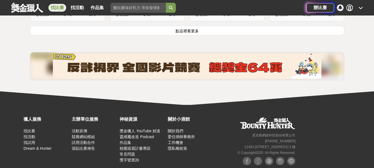
scroll to position [803, 0]
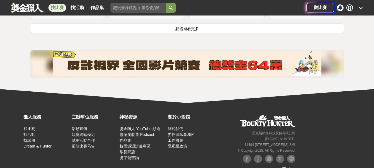
click at [179, 32] on button "點這裡看更多" at bounding box center [187, 29] width 314 height 10
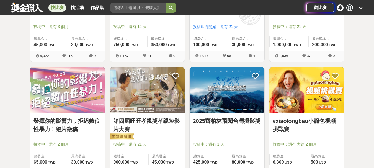
scroll to position [1052, 0]
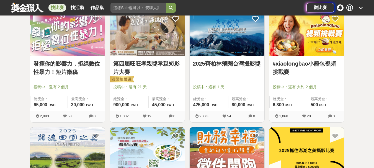
click at [216, 65] on link "2025齊柏林飛閱台灣攝影獎" at bounding box center [227, 64] width 68 height 8
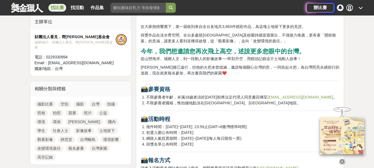
scroll to position [194, 0]
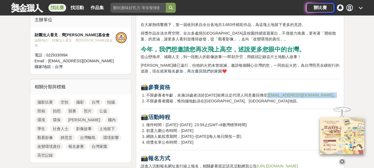
drag, startPoint x: 306, startPoint y: 96, endPoint x: 277, endPoint y: 94, distance: 29.1
click at [277, 94] on li "不限參賽者年齡，未滿18歲者須於[DATE]前將法定代理人同意書回傳至 [EMAIL_ADDRESS][DOMAIN_NAME] 。" at bounding box center [242, 95] width 193 height 6
copy li "[EMAIL_ADDRESS][DOMAIN_NAME]"
click at [332, 101] on li "不限參賽者國籍，惟拍攝地點須在[GEOGRAPHIC_DATA]、[GEOGRAPHIC_DATA]地區。" at bounding box center [242, 101] width 193 height 6
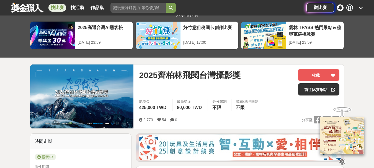
scroll to position [0, 0]
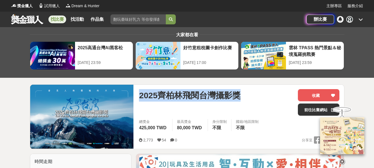
drag, startPoint x: 139, startPoint y: 98, endPoint x: 249, endPoint y: 97, distance: 110.5
click at [249, 97] on div "2025齊柏林飛閱台灣攝影獎" at bounding box center [216, 95] width 154 height 12
copy span "2025齊柏林飛閱台灣攝影獎"
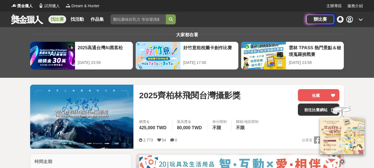
click at [263, 108] on div "2025齊柏林飛閱台灣攝影獎" at bounding box center [216, 102] width 154 height 27
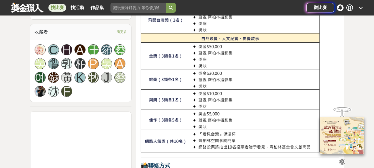
scroll to position [415, 0]
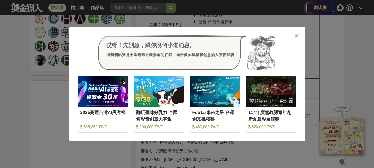
click at [293, 36] on div "哎呀！先別急，跟你說個小道消息。 這幾個比賽是小酒館最近最推薦的任務，適合像你這樣有創意的人來參加噢！" at bounding box center [187, 52] width 219 height 35
click at [298, 38] on icon at bounding box center [296, 36] width 4 height 6
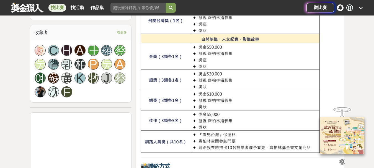
scroll to position [332, 0]
